Goal: Information Seeking & Learning: Learn about a topic

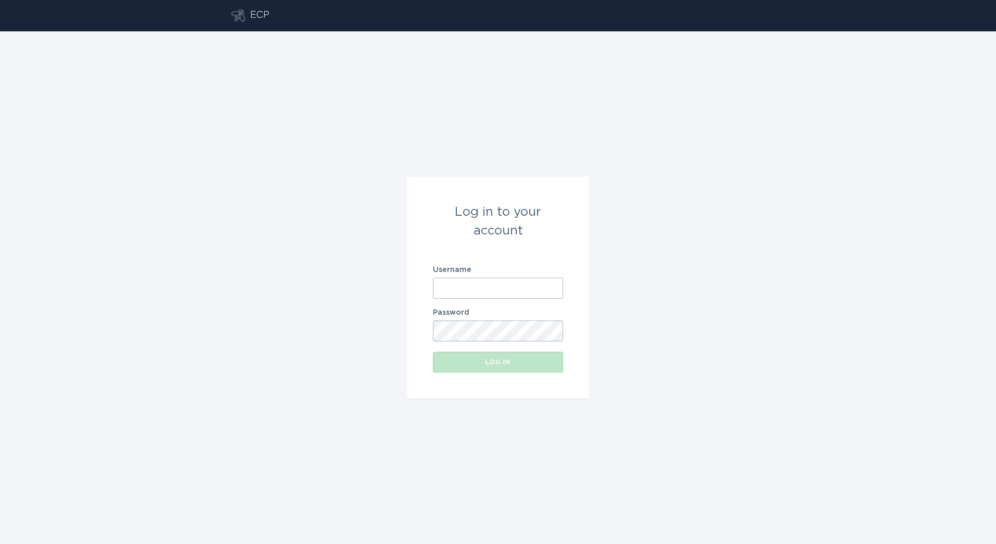
click at [475, 295] on input "Username" at bounding box center [498, 288] width 130 height 21
type input "[PERSON_NAME][EMAIL_ADDRESS][DOMAIN_NAME]"
click at [433, 352] on button "Log in" at bounding box center [498, 362] width 130 height 21
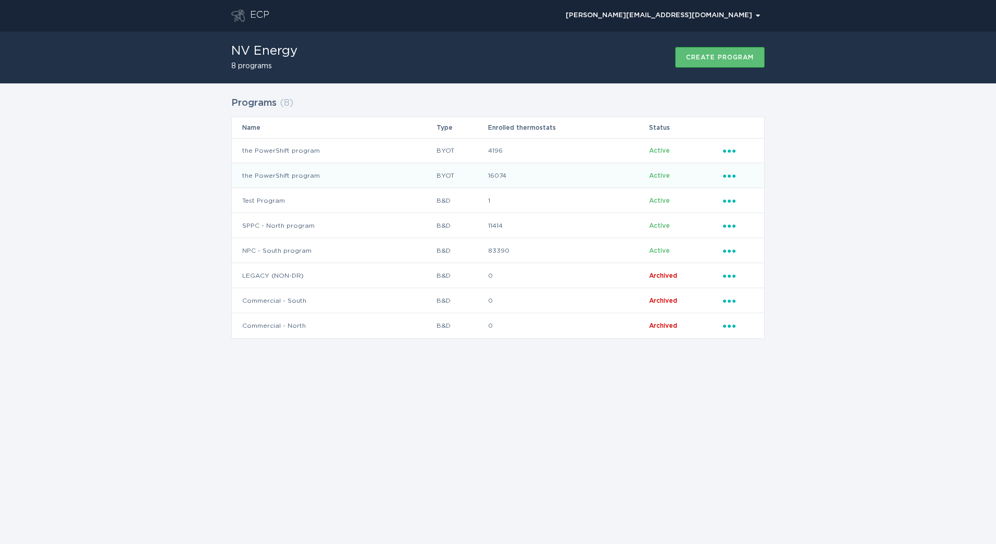
click at [358, 167] on td "the PowerShift program" at bounding box center [334, 175] width 204 height 25
click at [318, 254] on td "NPC - South program" at bounding box center [334, 250] width 204 height 25
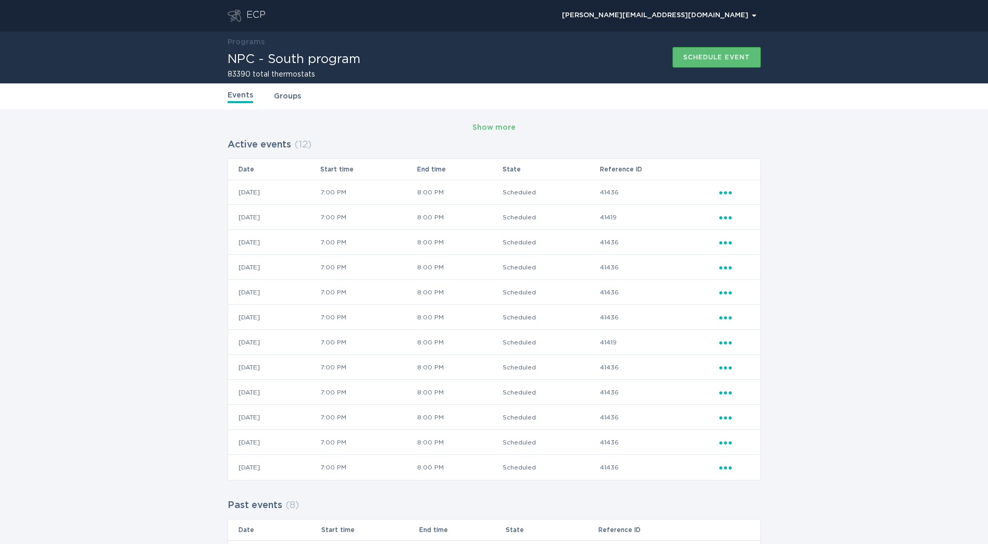
click at [472, 129] on div "Show more" at bounding box center [494, 128] width 533 height 16
click at [500, 116] on div "Show more Active events ( 12 ) Date Start time End time State Reference ID 13 /…" at bounding box center [494, 437] width 988 height 657
click at [480, 126] on div "Show more" at bounding box center [493, 127] width 43 height 11
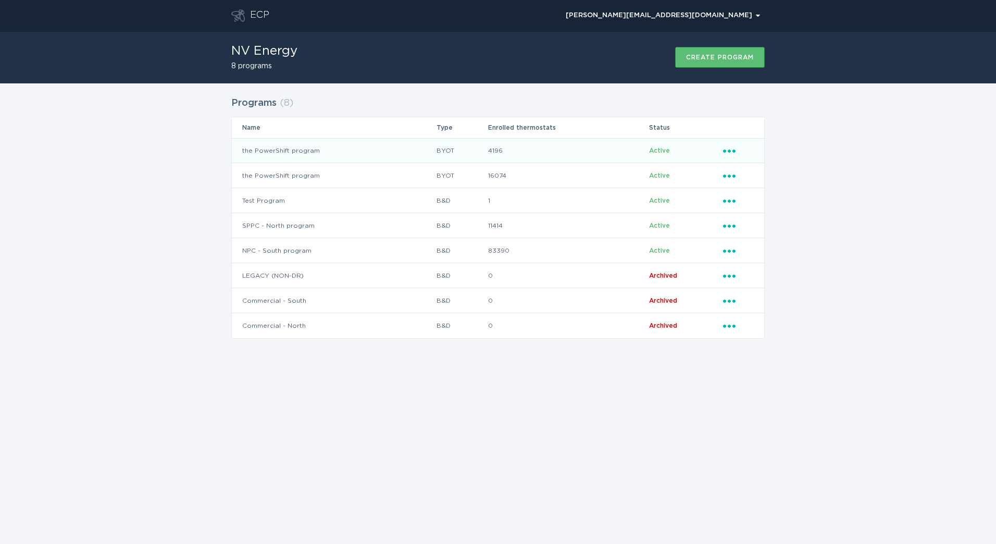
click at [461, 145] on td "BYOT" at bounding box center [462, 150] width 52 height 25
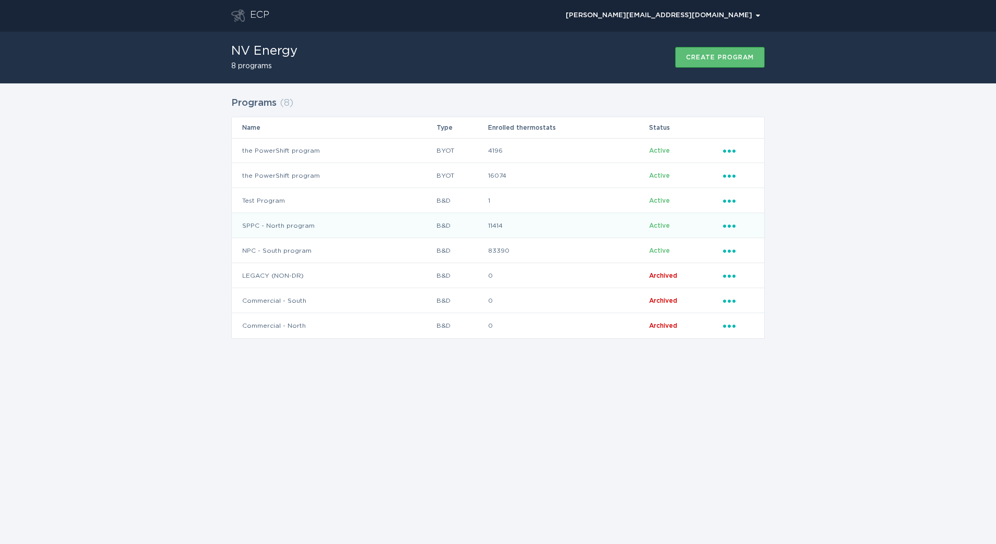
click at [370, 235] on td "SPPC - North program" at bounding box center [334, 225] width 204 height 25
